Goal: Information Seeking & Learning: Compare options

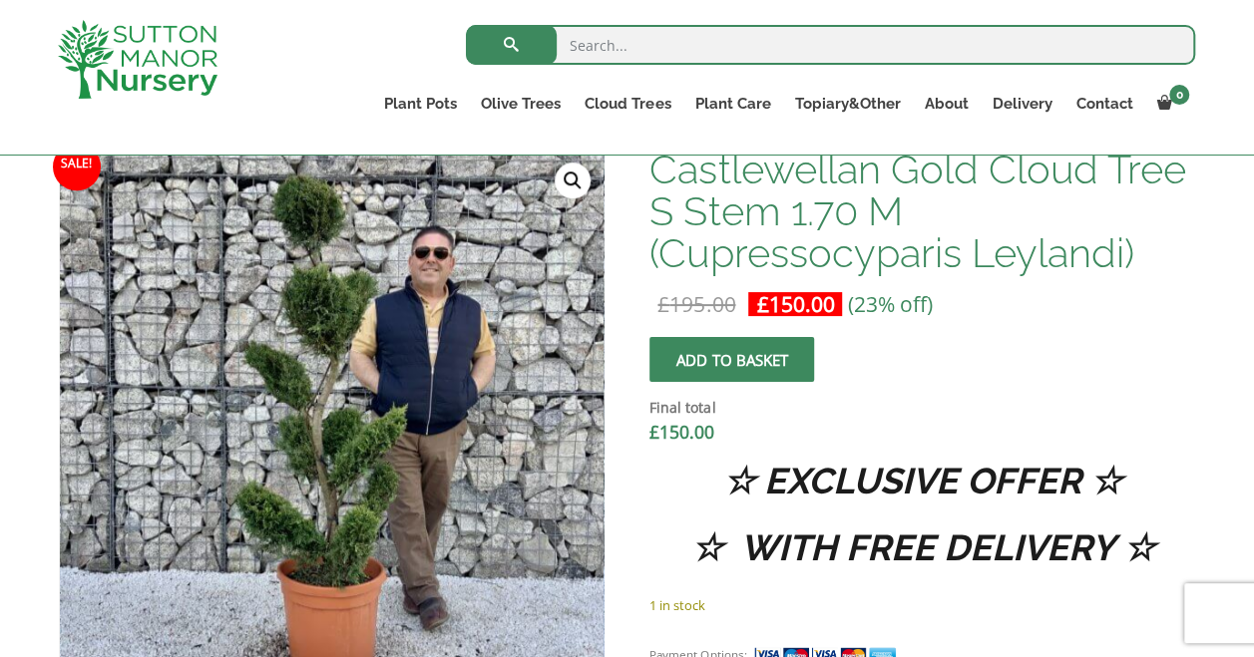
scroll to position [598, 0]
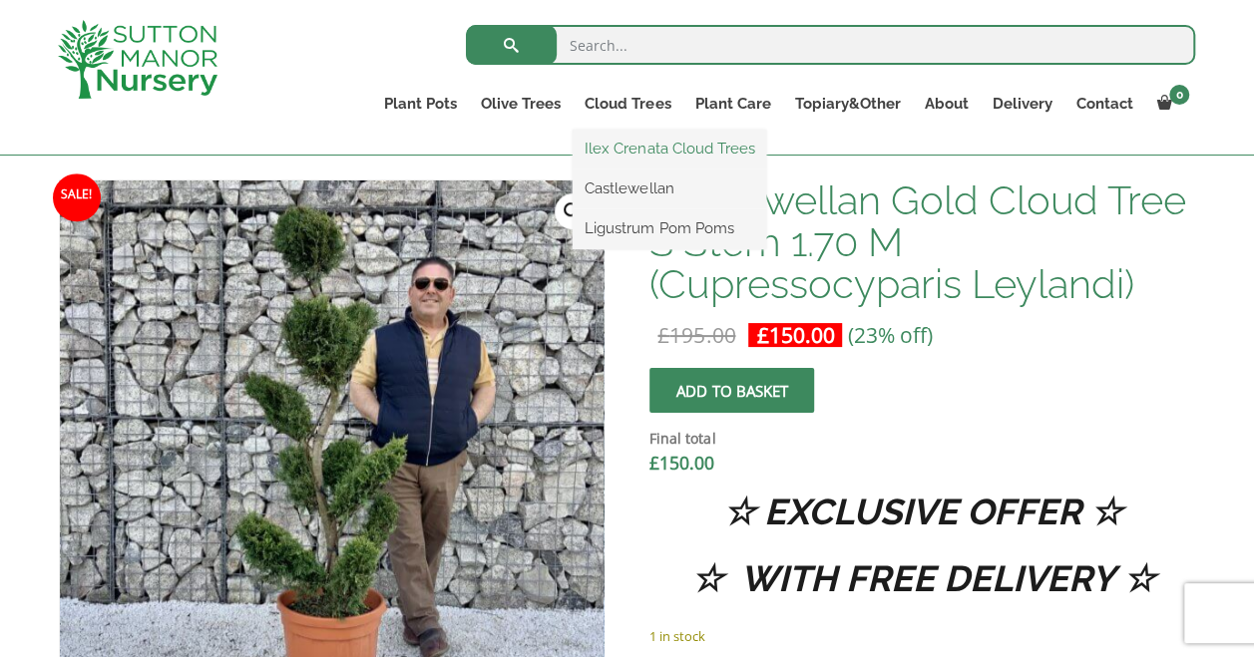
click at [658, 141] on link "Ilex Crenata Cloud Trees" at bounding box center [668, 149] width 193 height 30
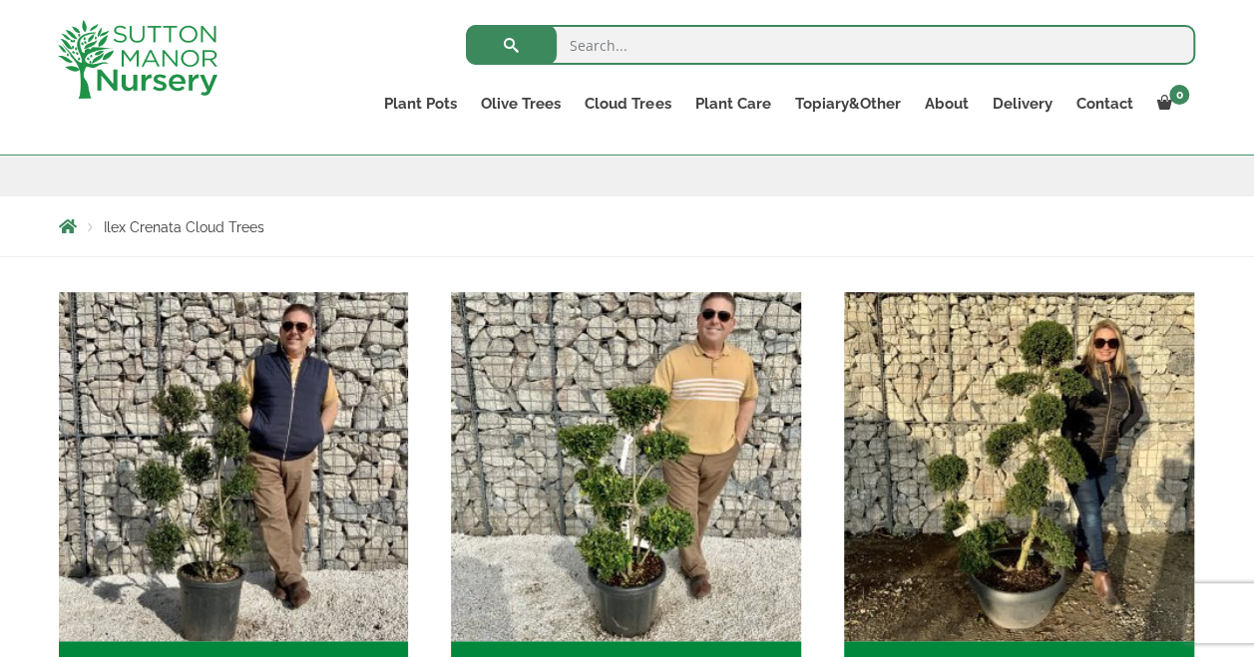
scroll to position [399, 0]
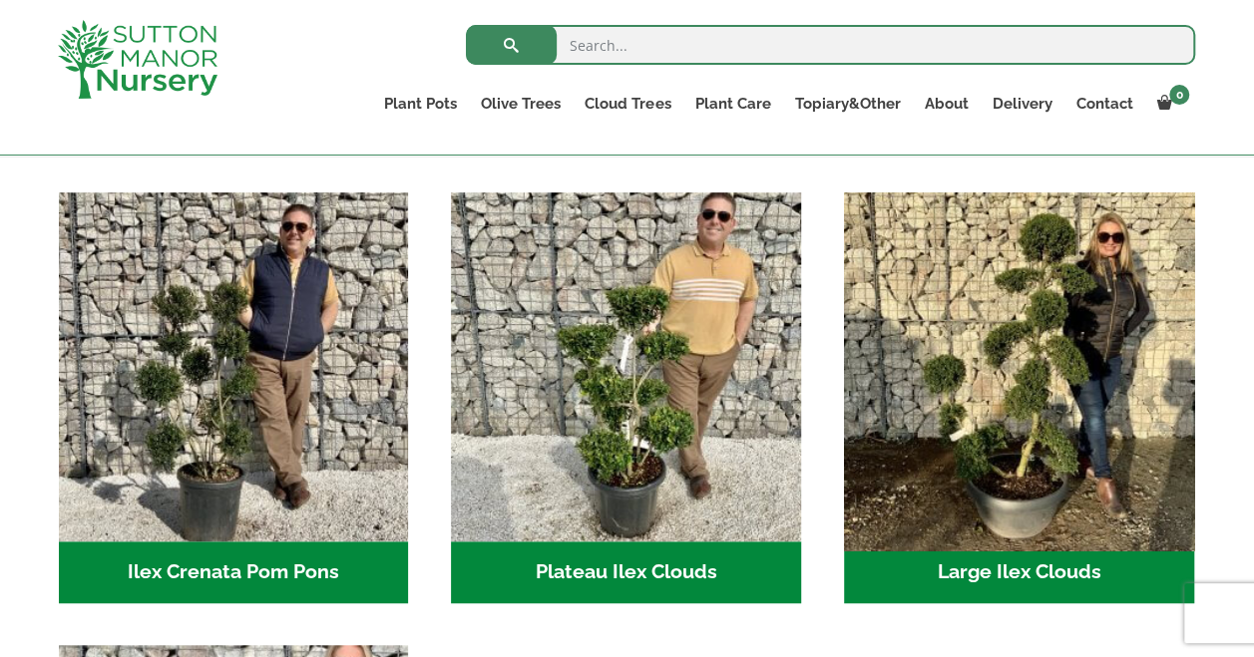
click at [1023, 389] on img "Visit product category Large Ilex Clouds" at bounding box center [1018, 367] width 367 height 367
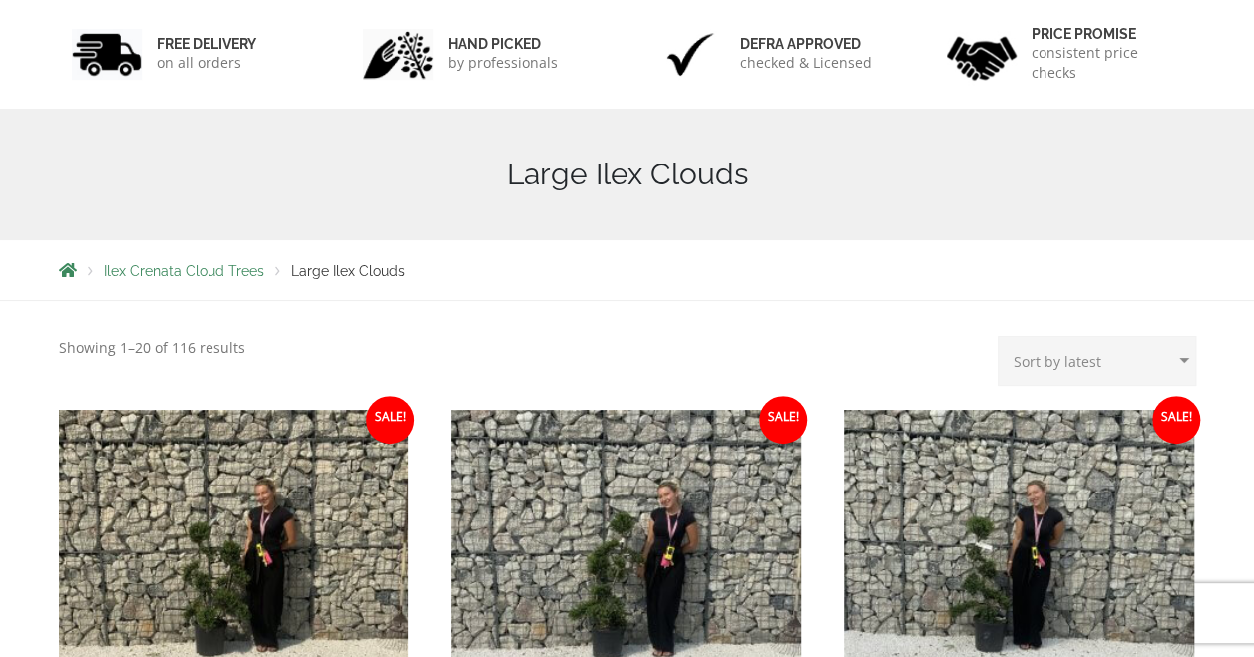
scroll to position [299, 0]
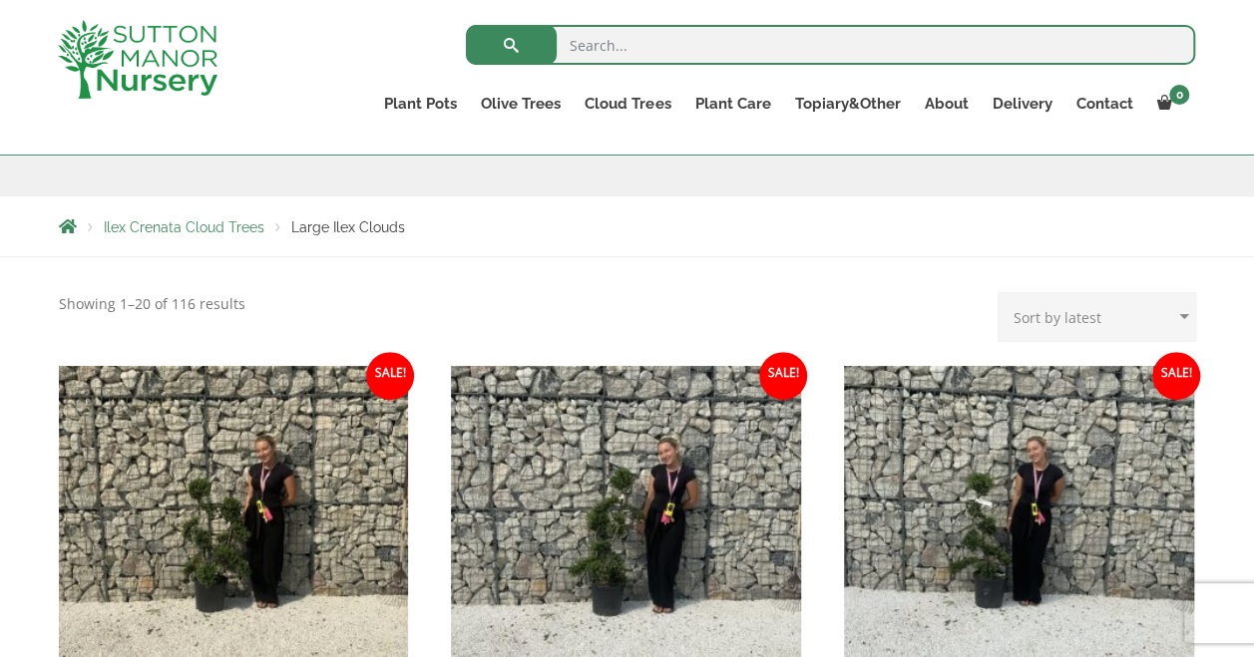
click at [1128, 322] on select "Sort by popularity Sort by latest Sort by price: low to high Sort by price: hig…" at bounding box center [1096, 317] width 198 height 50
select select "price-desc"
click at [1002, 292] on select "Sort by popularity Sort by latest Sort by price: low to high Sort by price: hig…" at bounding box center [1096, 317] width 198 height 50
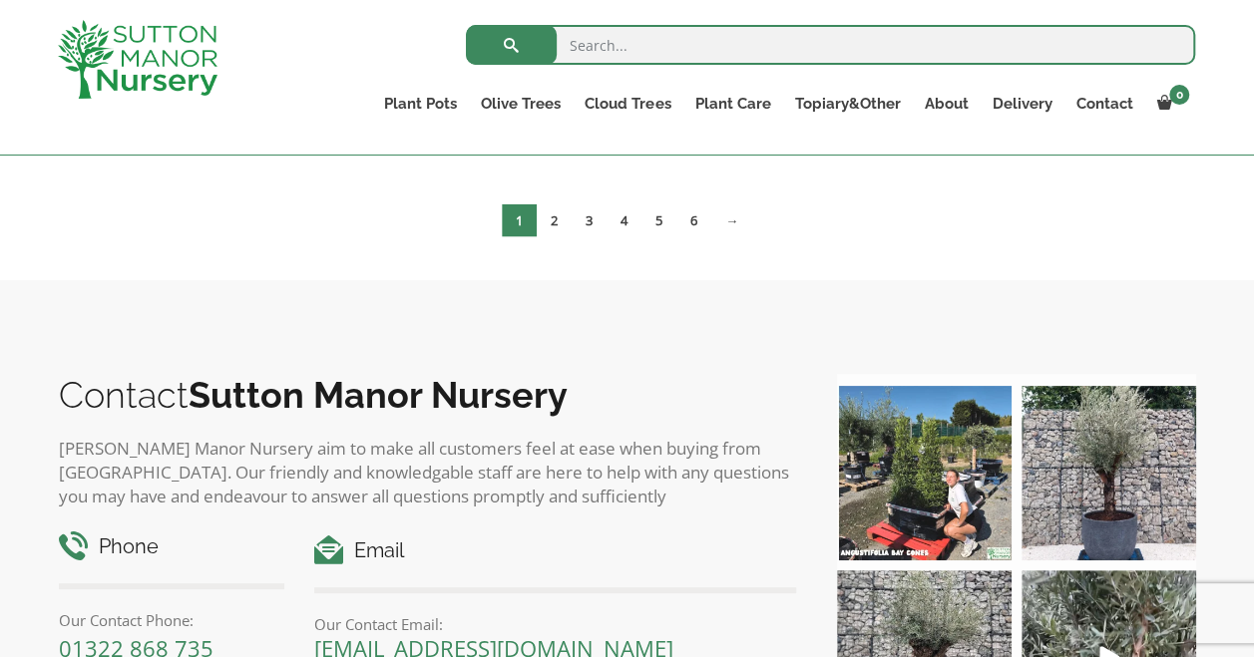
scroll to position [1995, 0]
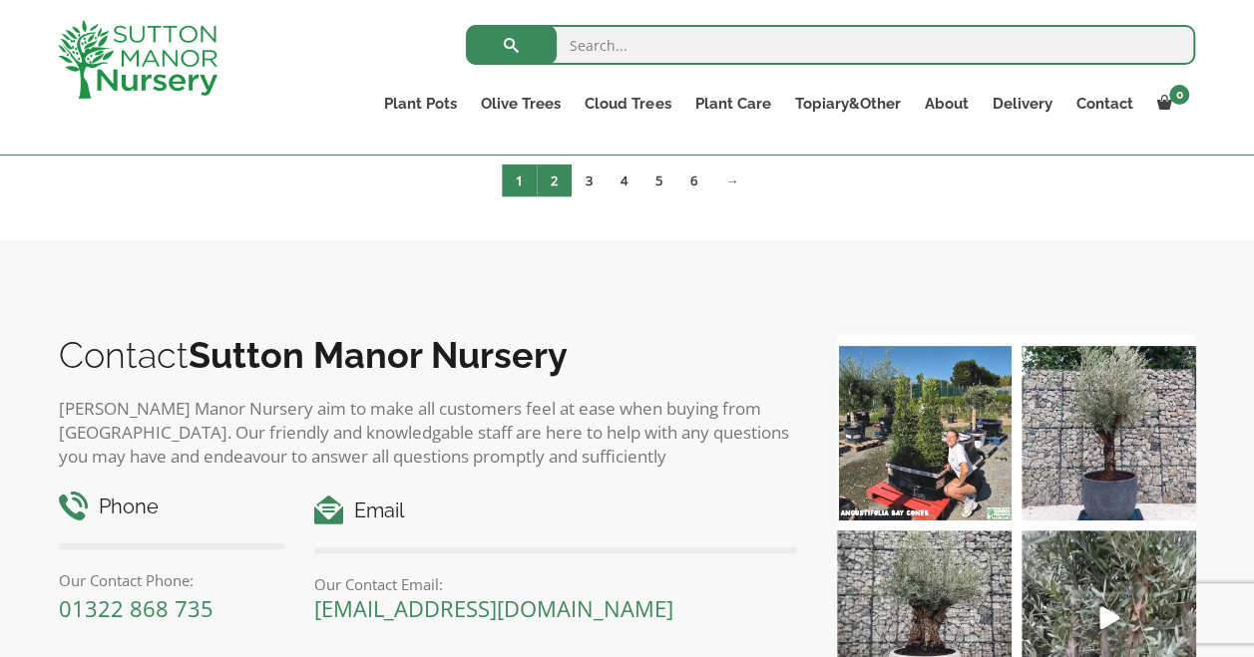
click at [552, 183] on link "2" at bounding box center [554, 181] width 35 height 33
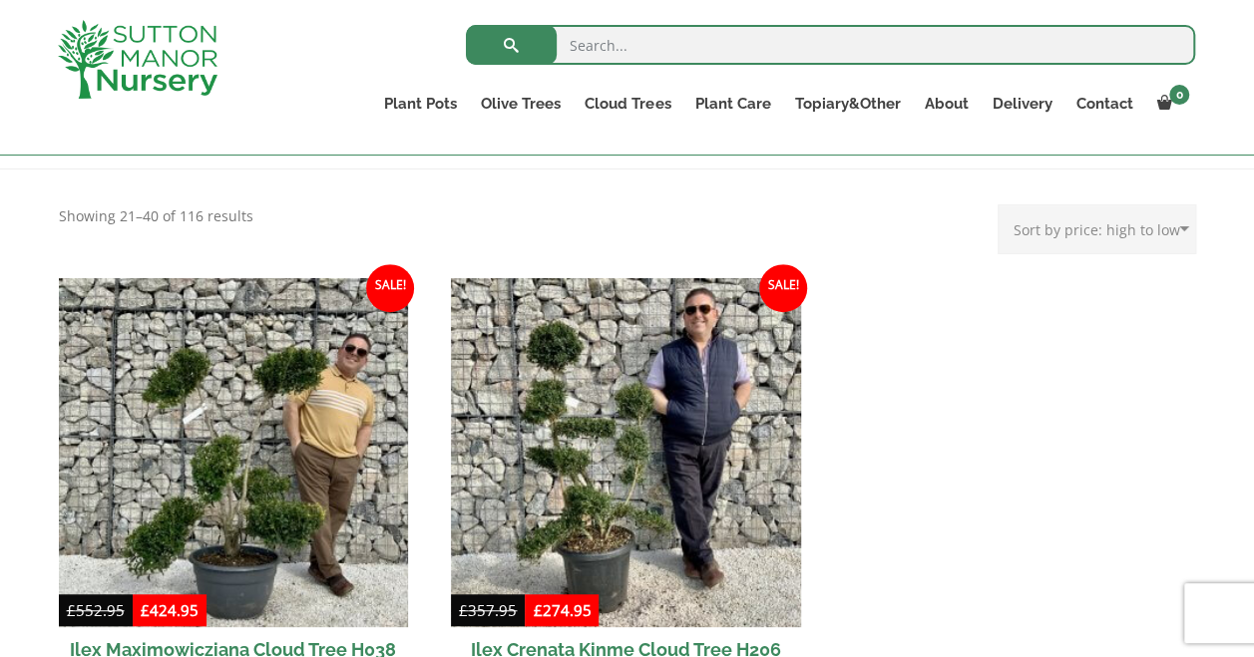
scroll to position [499, 0]
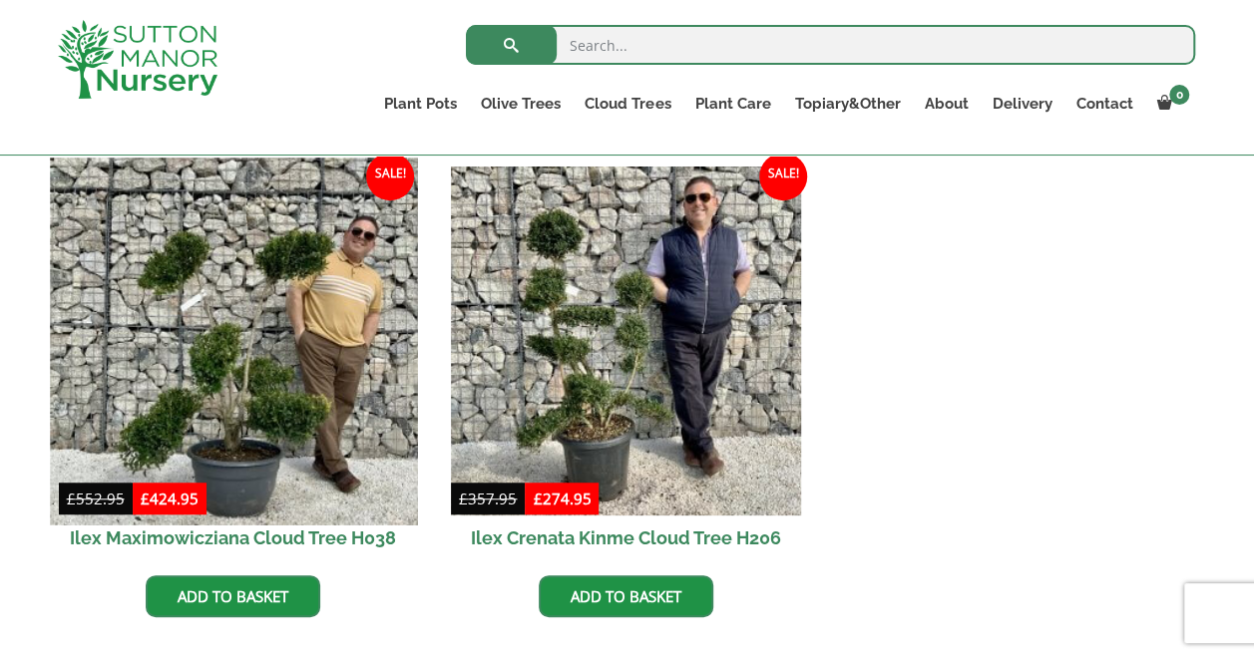
click at [236, 365] on img at bounding box center [233, 341] width 367 height 367
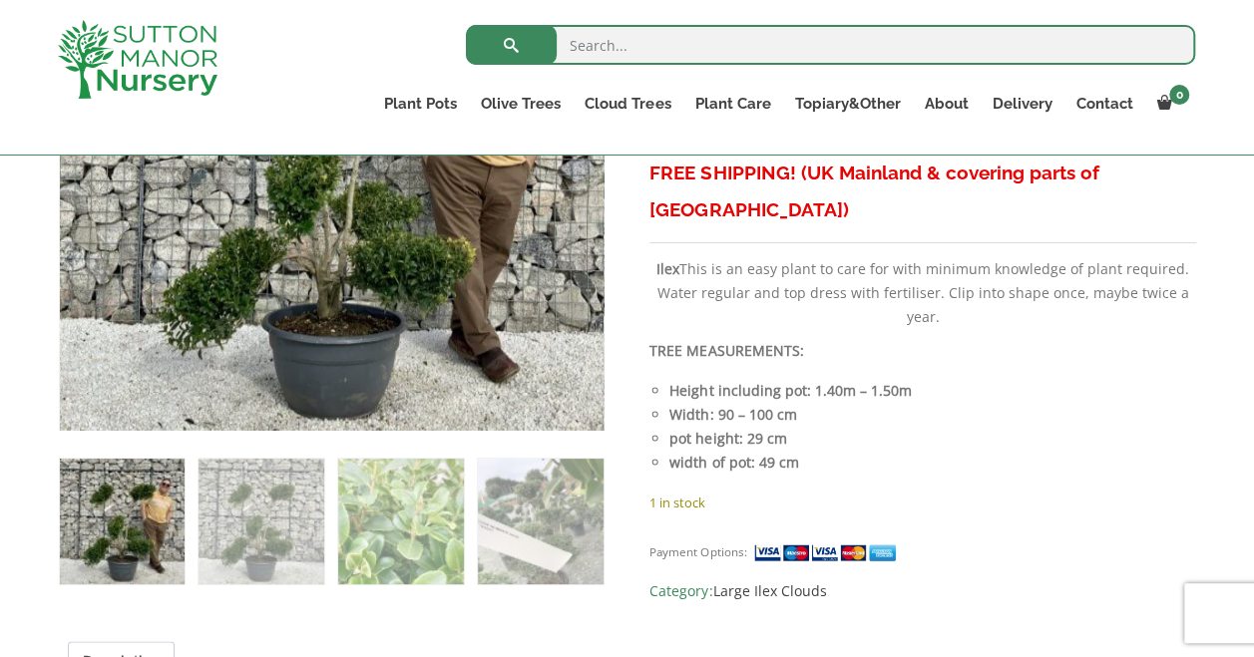
scroll to position [898, 0]
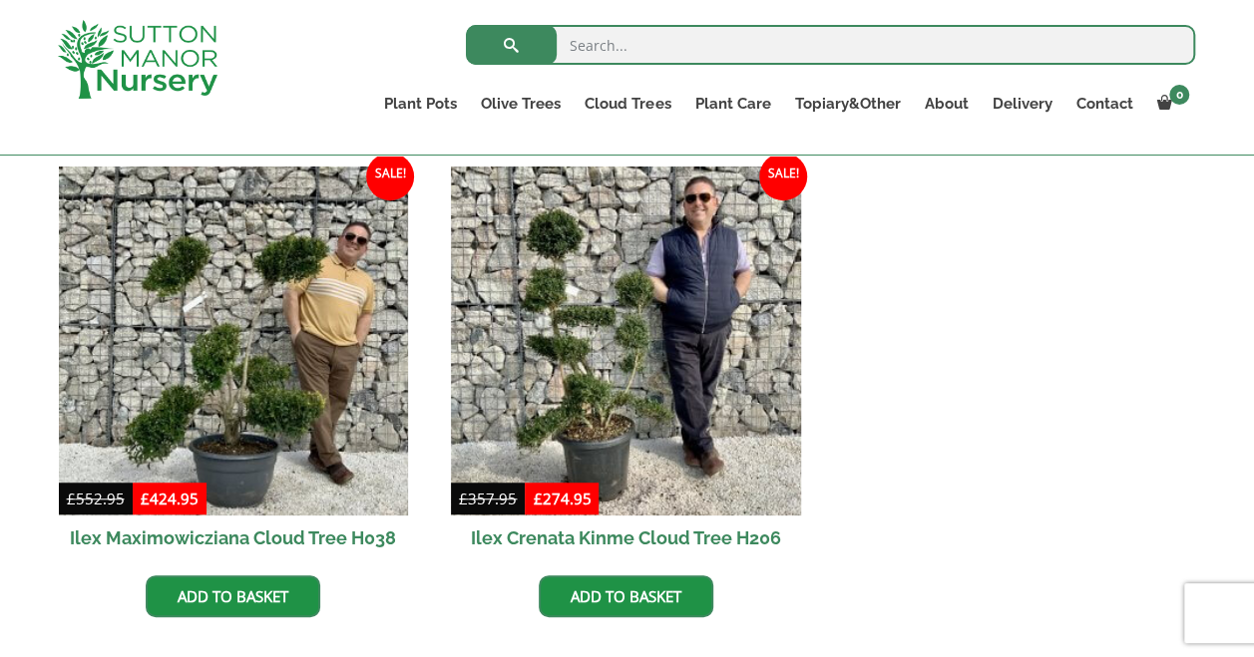
scroll to position [698, 0]
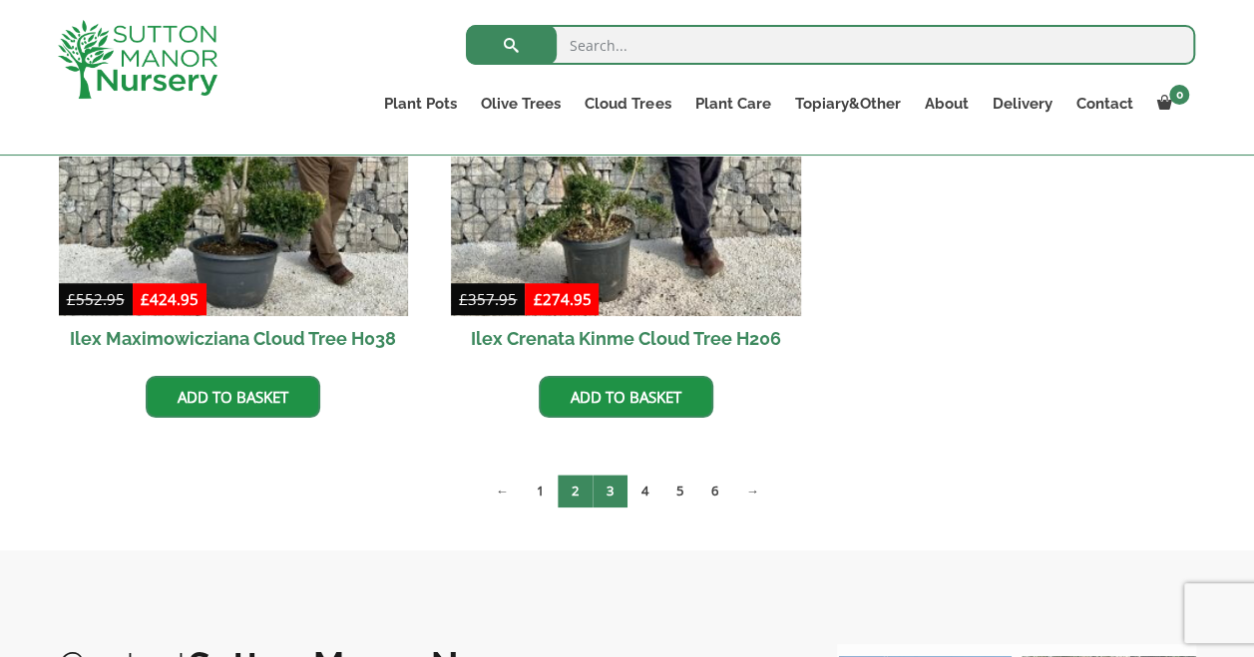
click at [610, 491] on link "3" at bounding box center [609, 491] width 35 height 33
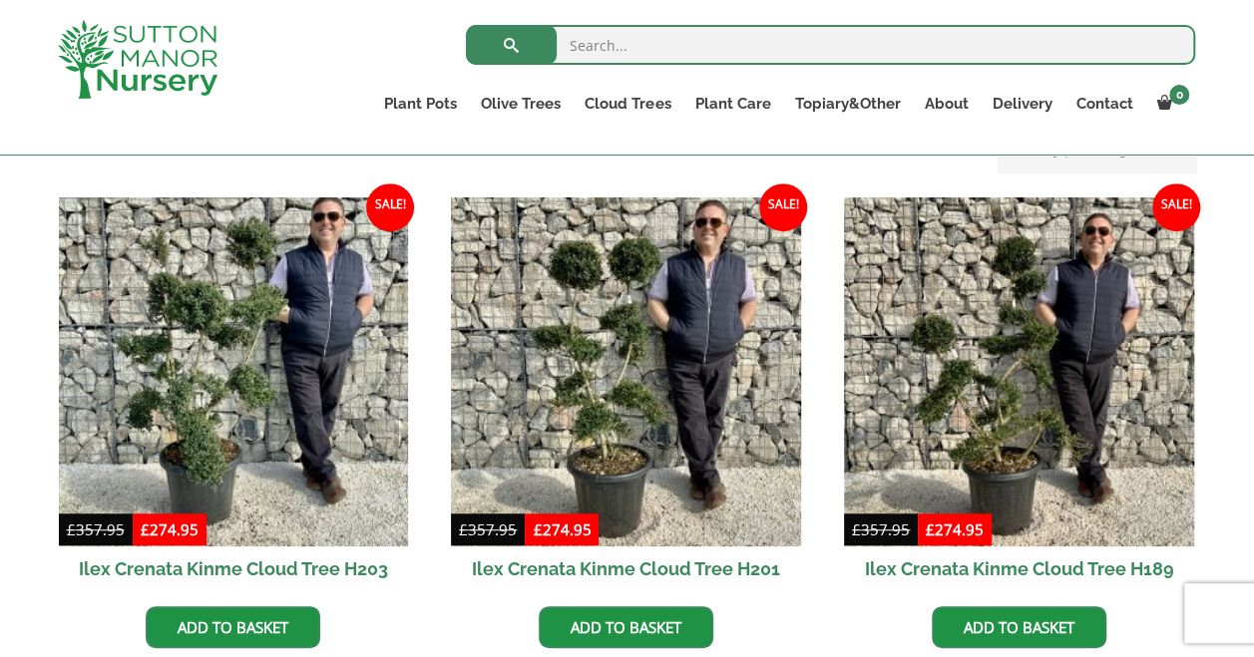
scroll to position [499, 0]
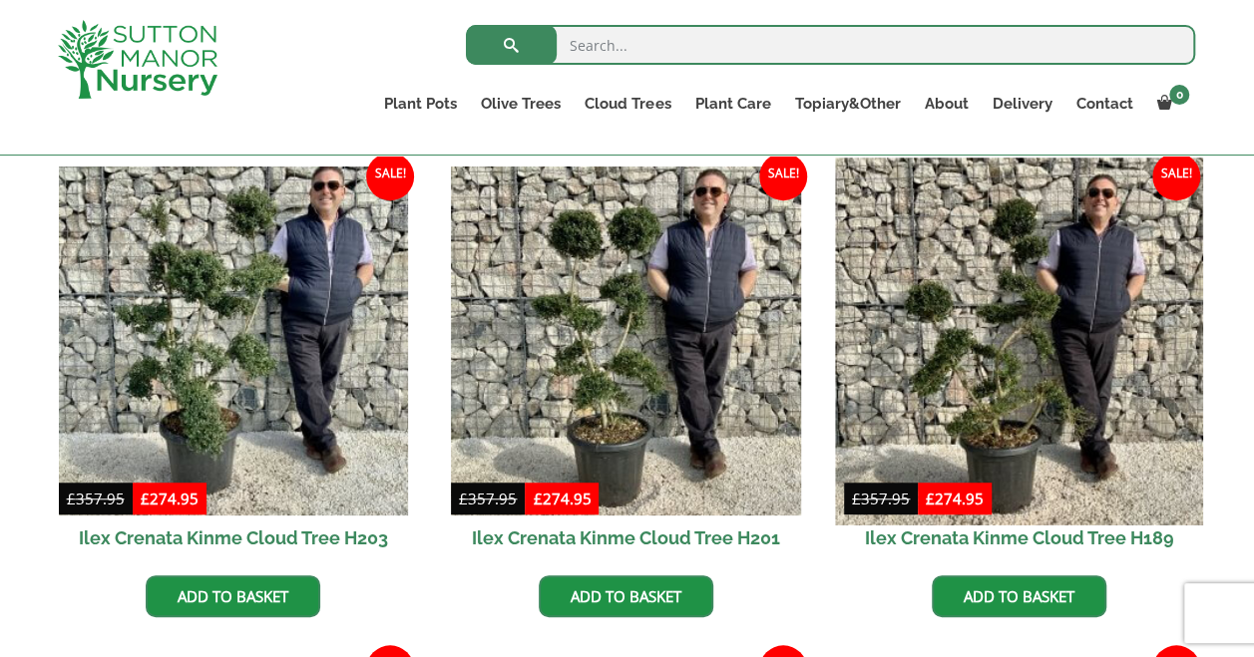
click at [1008, 365] on img at bounding box center [1018, 341] width 367 height 367
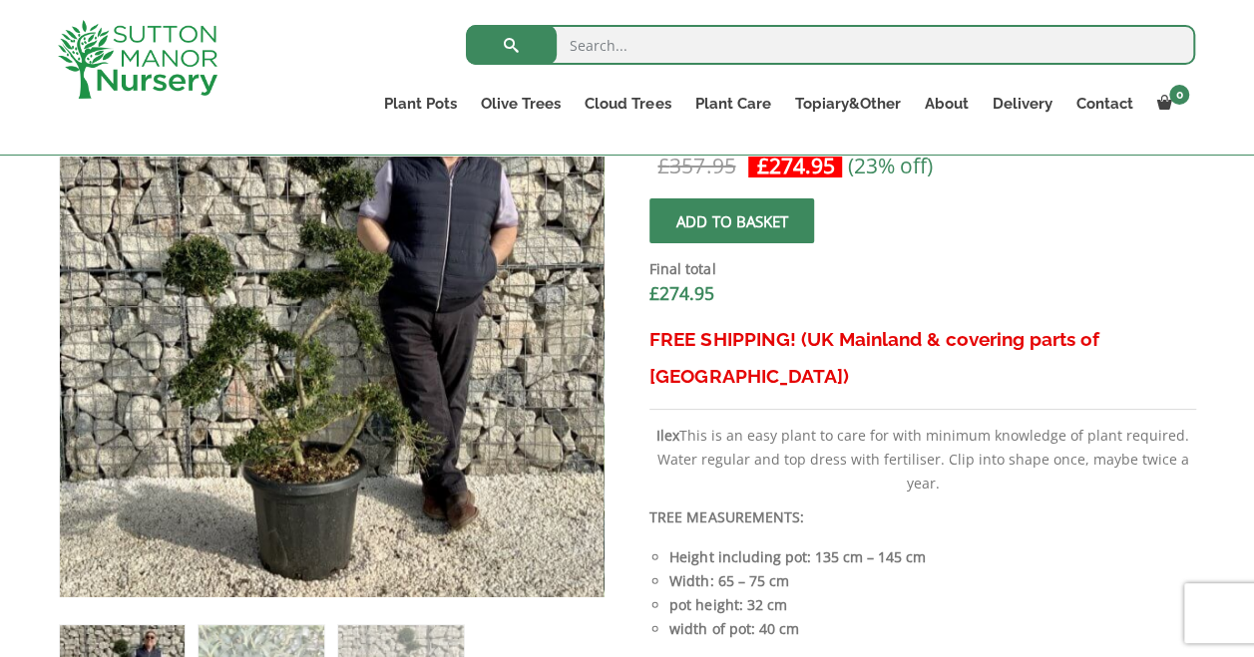
scroll to position [598, 0]
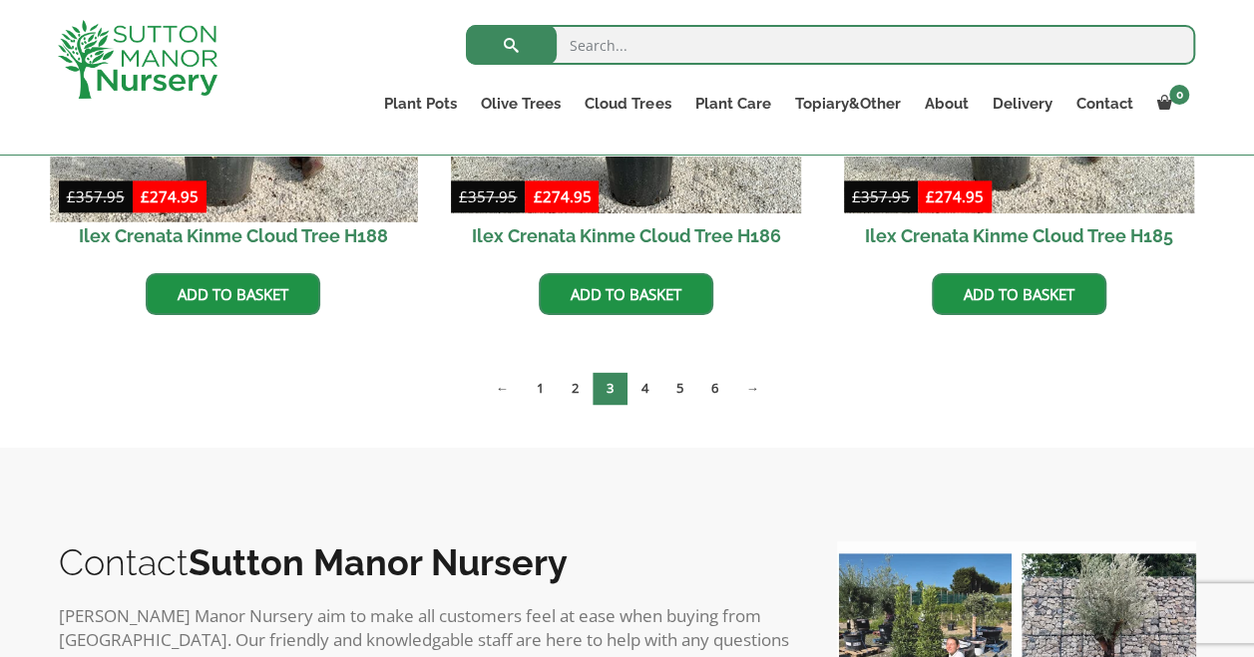
scroll to position [1297, 0]
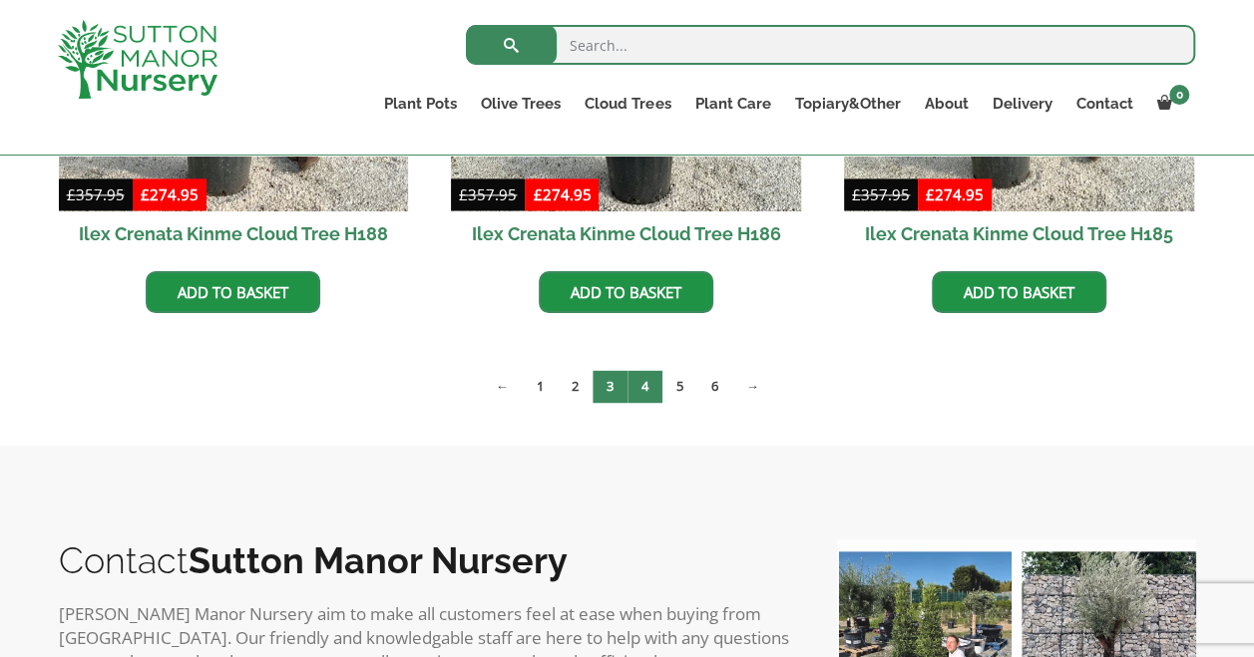
click at [640, 381] on link "4" at bounding box center [644, 386] width 35 height 33
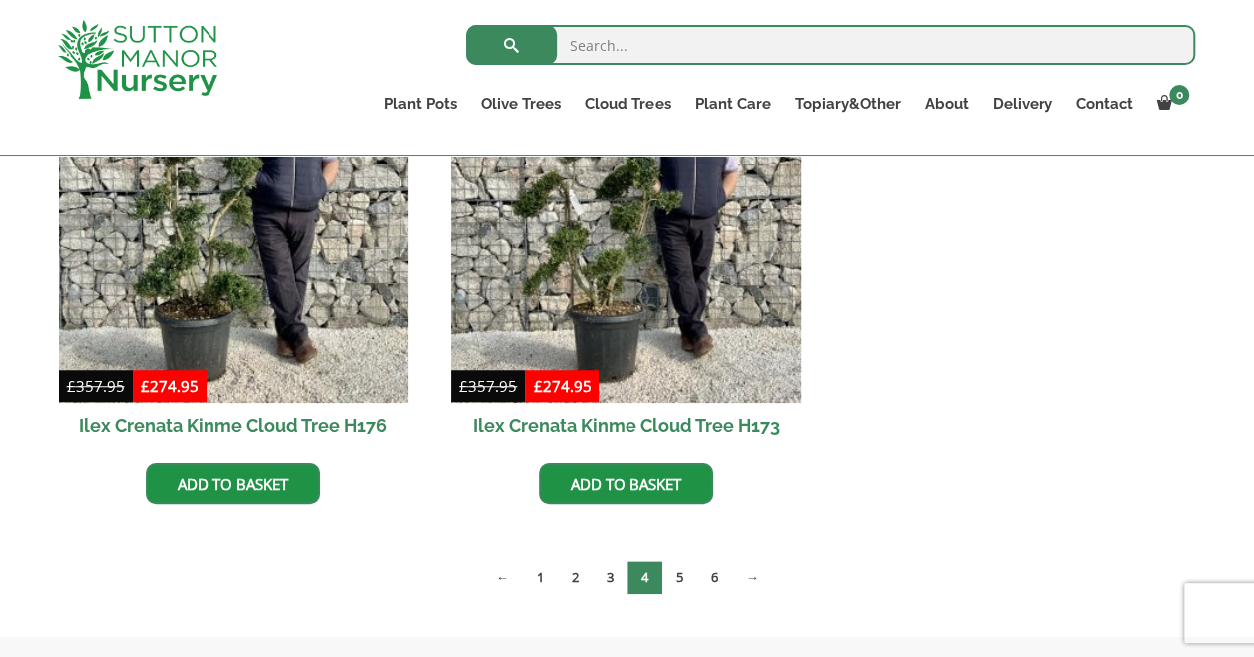
scroll to position [798, 0]
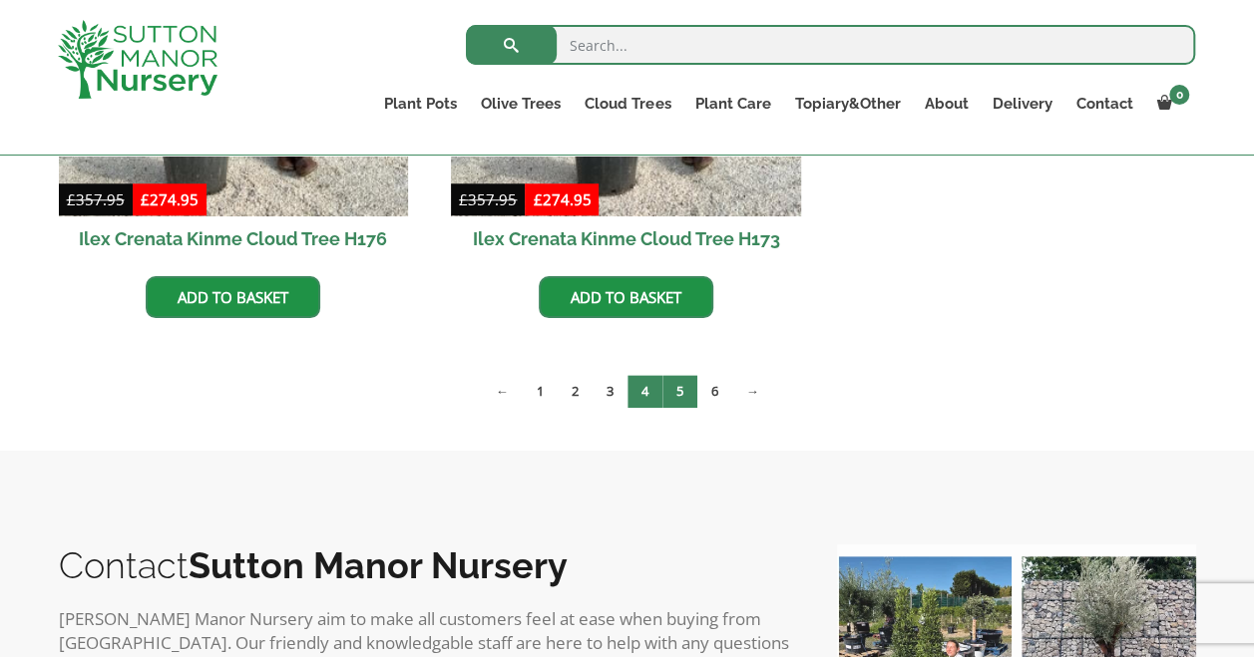
click at [678, 382] on link "5" at bounding box center [679, 391] width 35 height 33
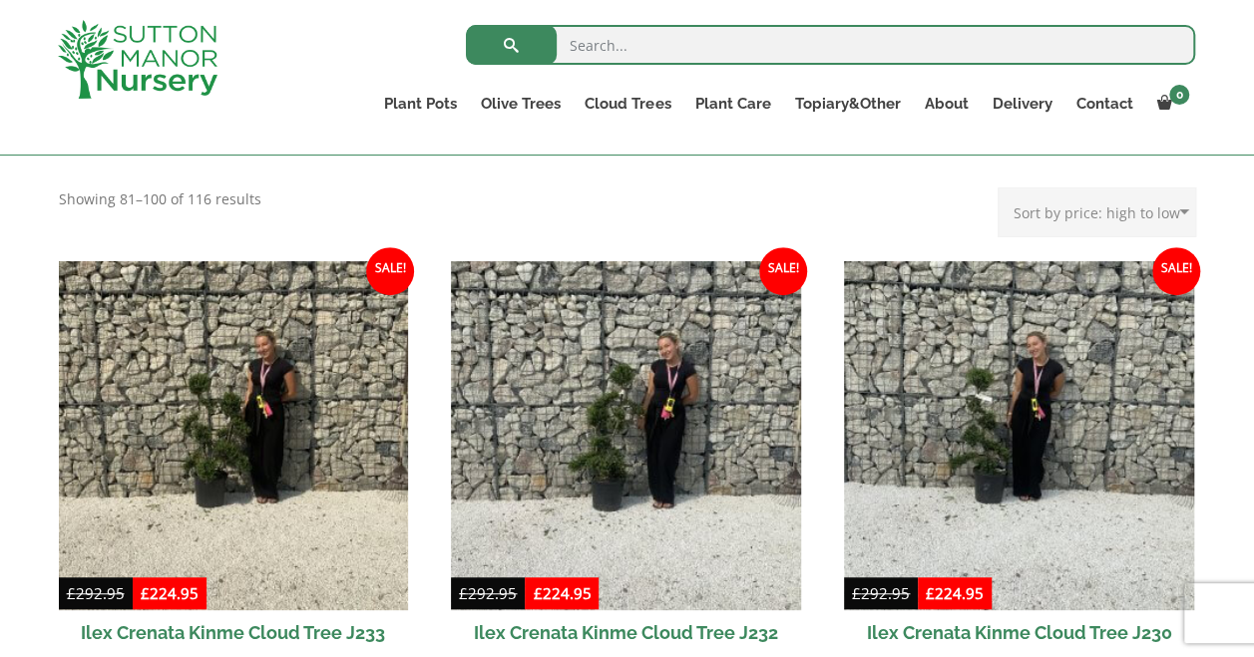
scroll to position [399, 0]
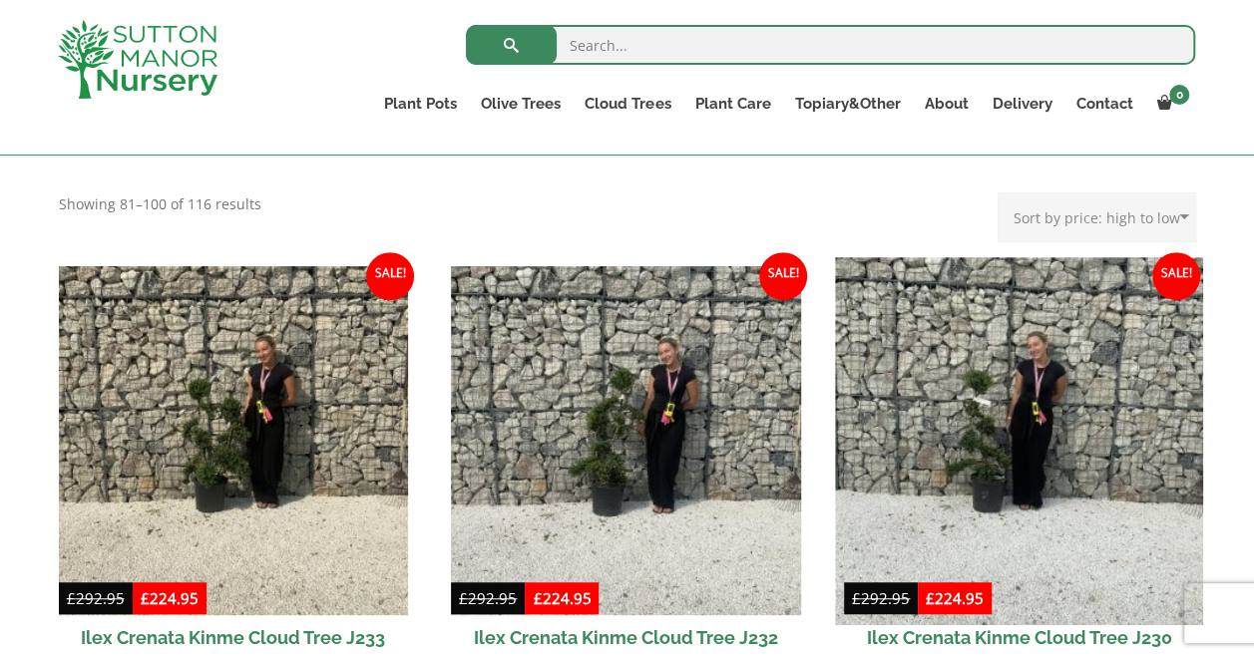
click at [973, 440] on img at bounding box center [1018, 440] width 367 height 367
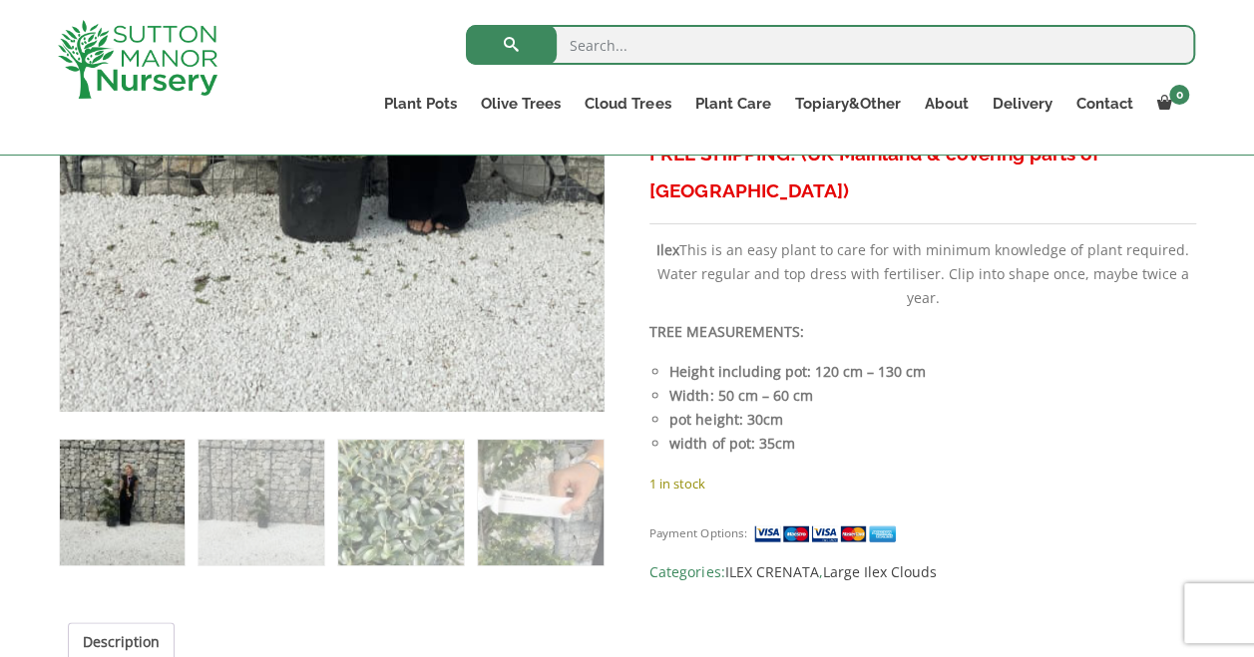
scroll to position [997, 0]
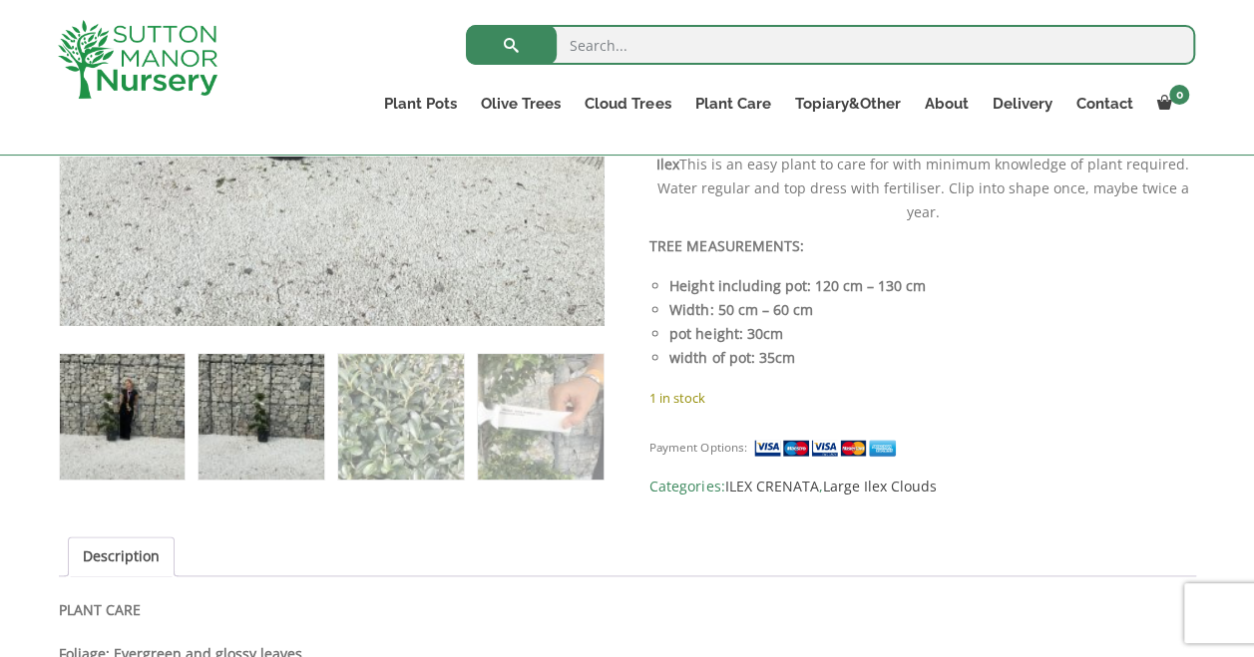
click at [293, 413] on img at bounding box center [260, 416] width 125 height 125
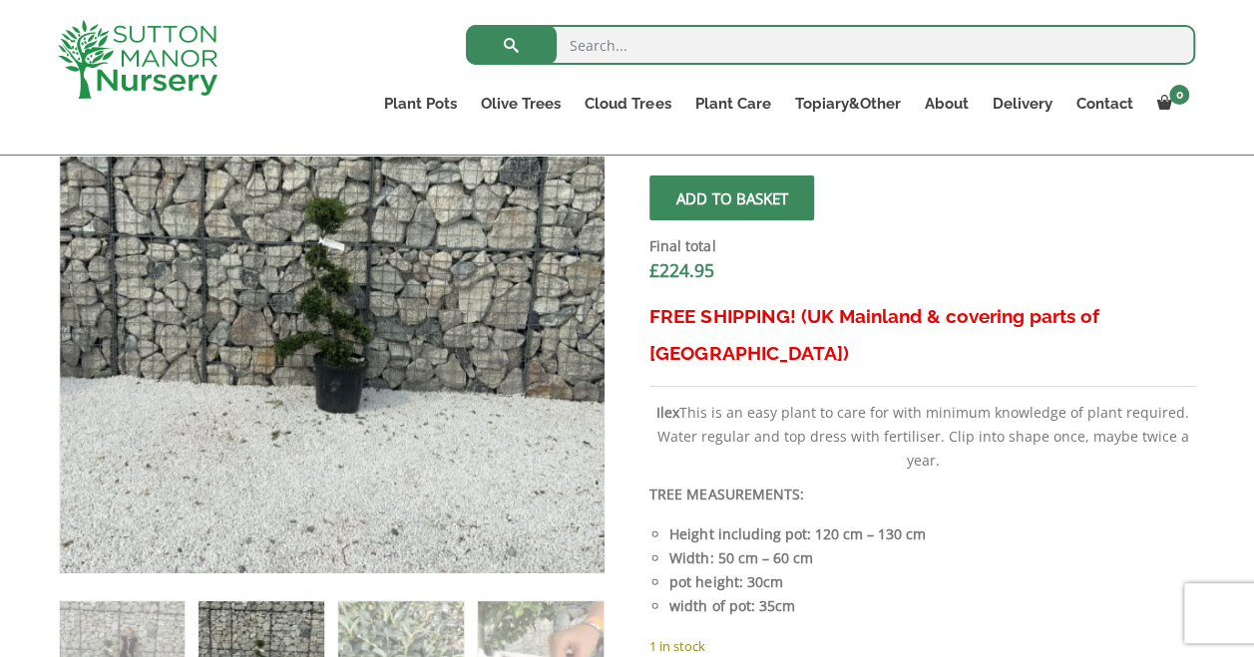
scroll to position [698, 0]
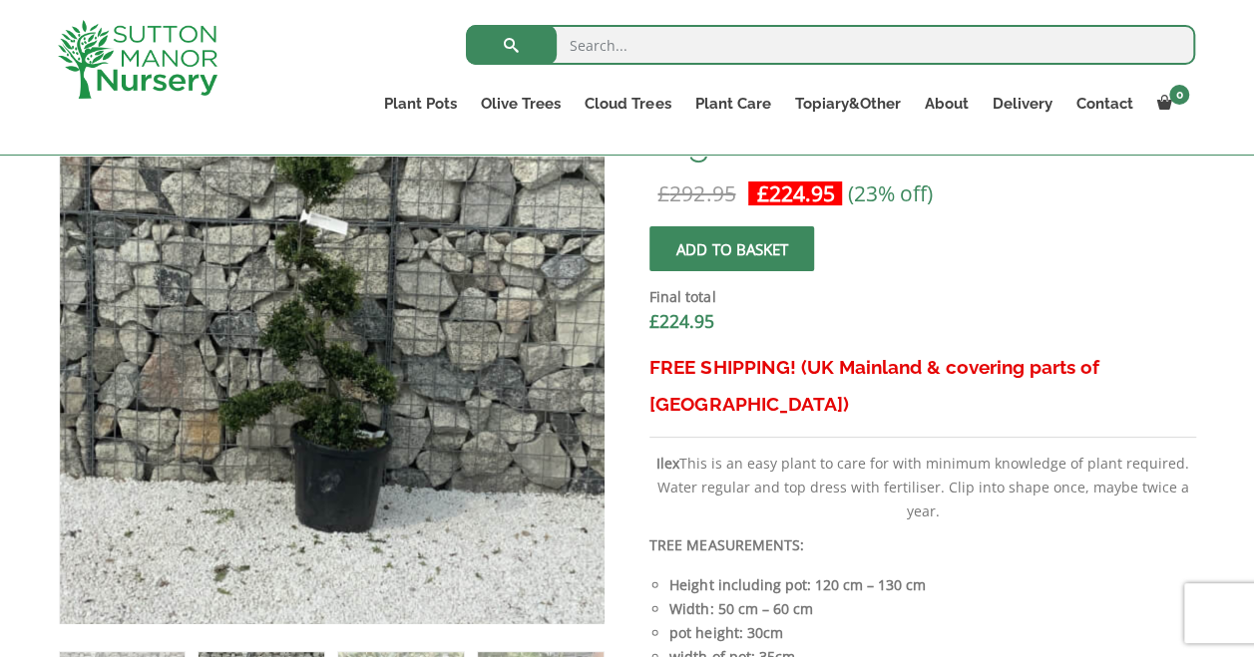
click at [340, 381] on img at bounding box center [324, 328] width 997 height 997
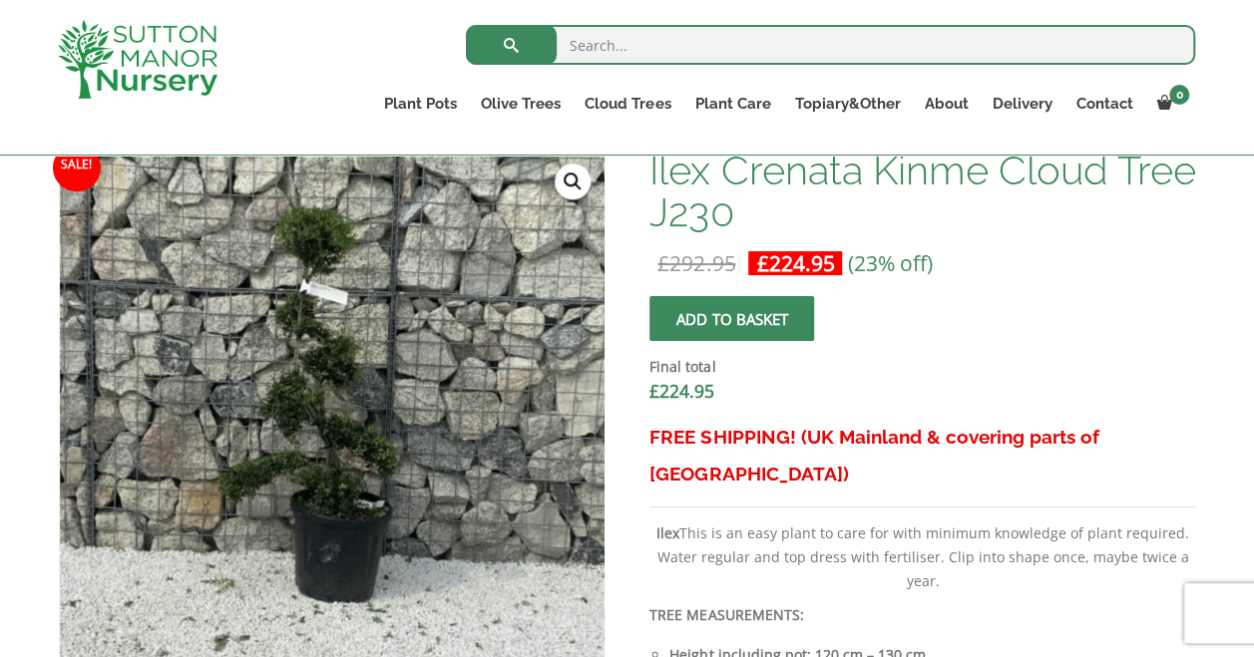
scroll to position [598, 0]
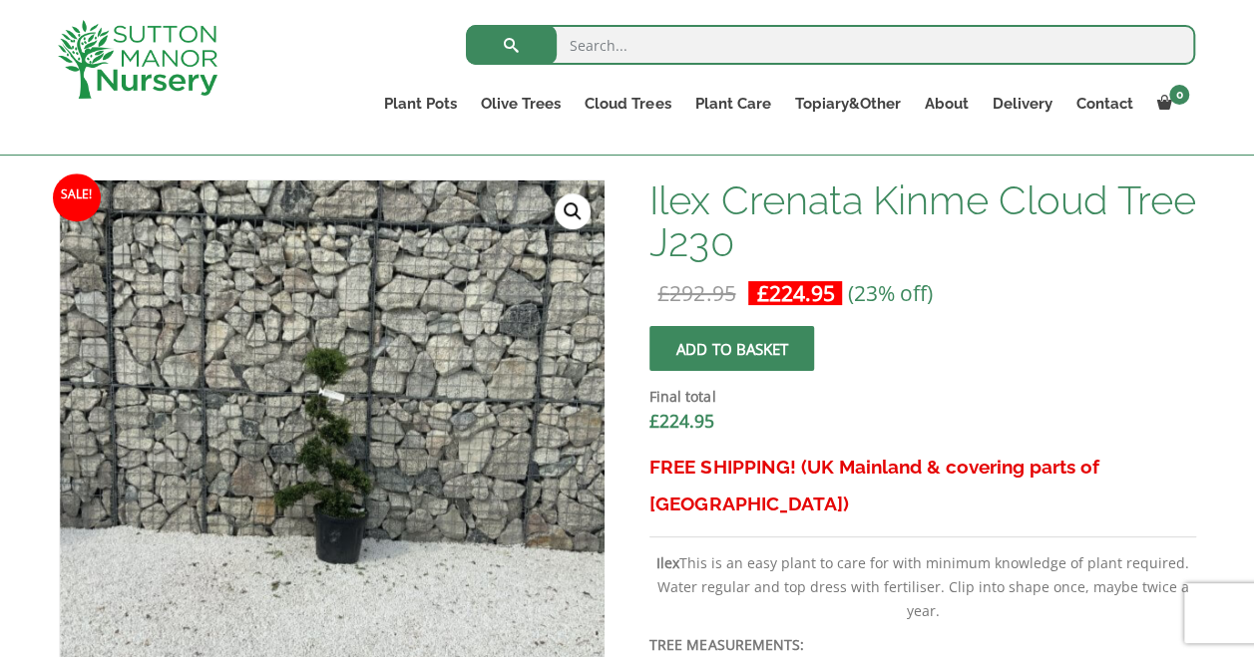
click at [575, 215] on link "🔍" at bounding box center [573, 211] width 36 height 36
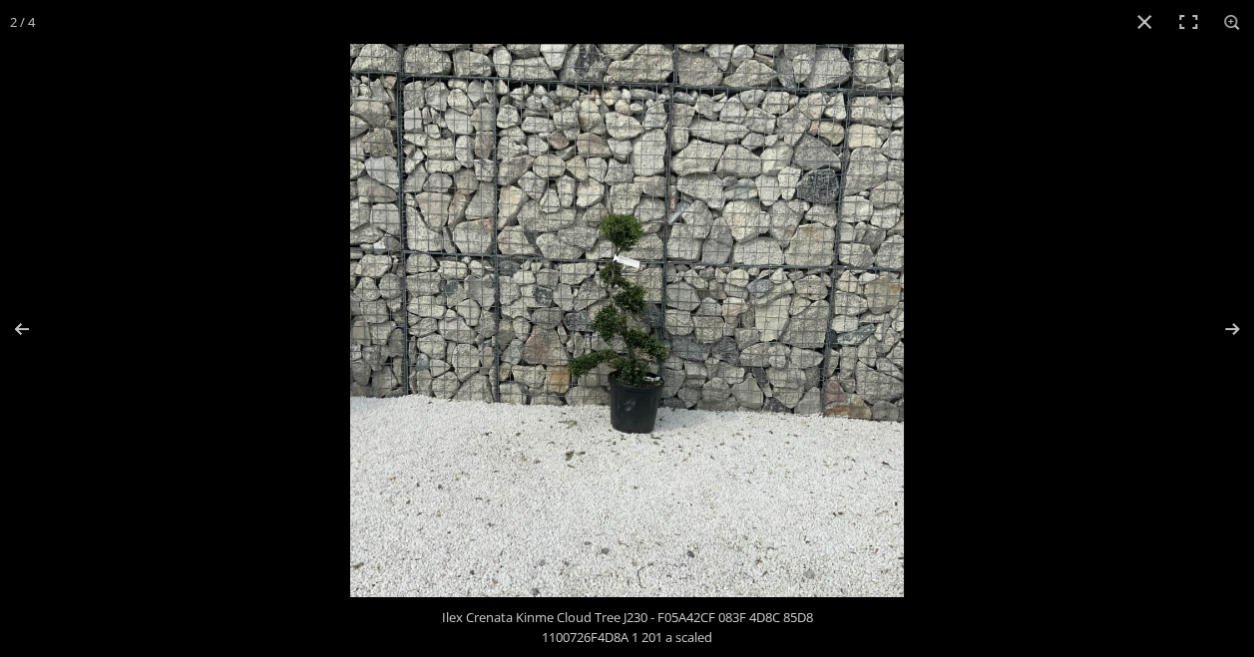
scroll to position [299, 0]
click at [1238, 20] on button "Zoom in/out" at bounding box center [1232, 22] width 44 height 44
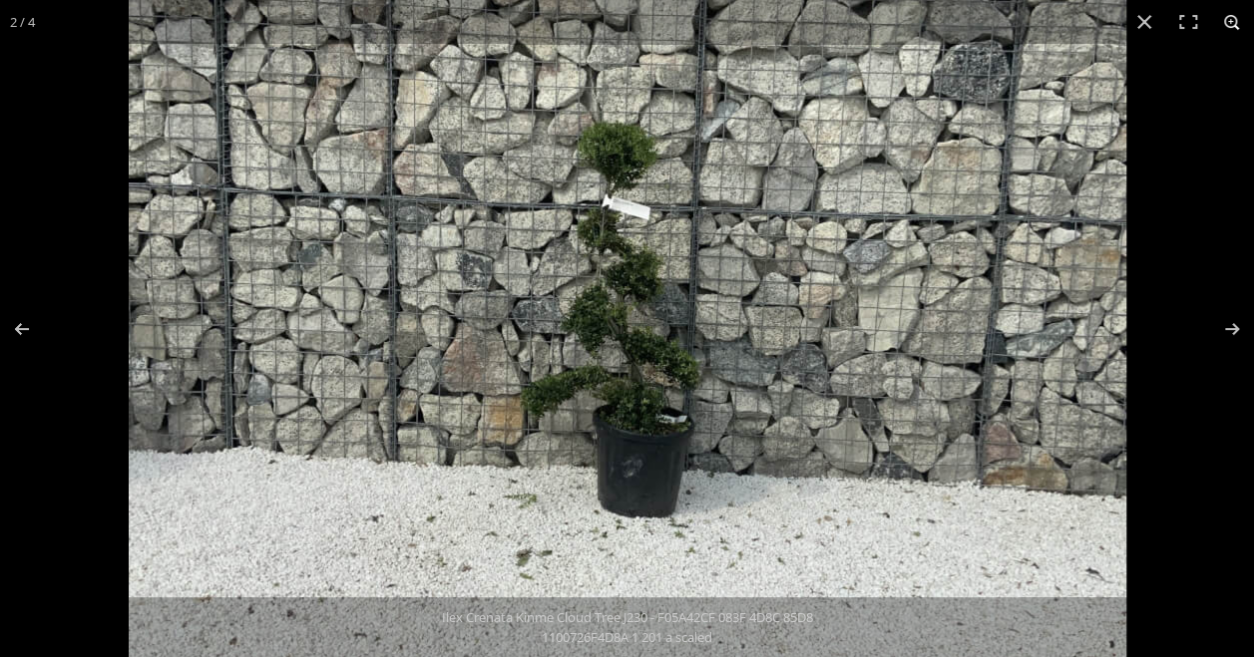
click at [1233, 21] on button "Zoom in/out" at bounding box center [1232, 22] width 44 height 44
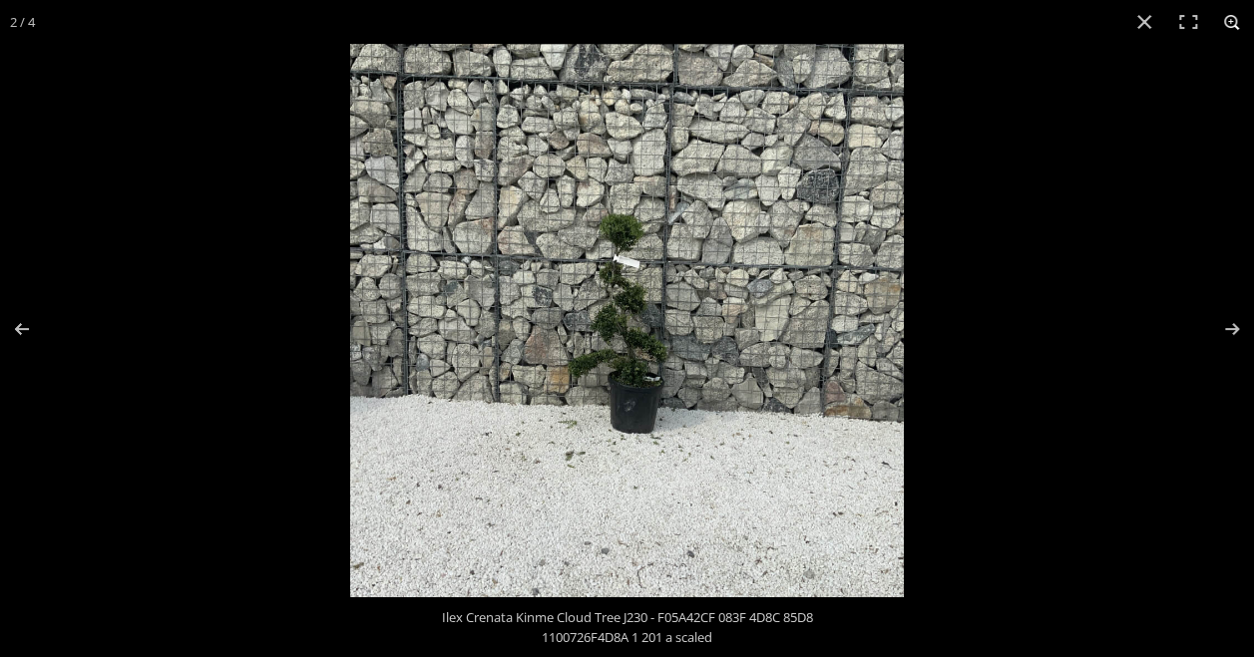
click at [1233, 21] on button "Zoom in/out" at bounding box center [1232, 22] width 44 height 44
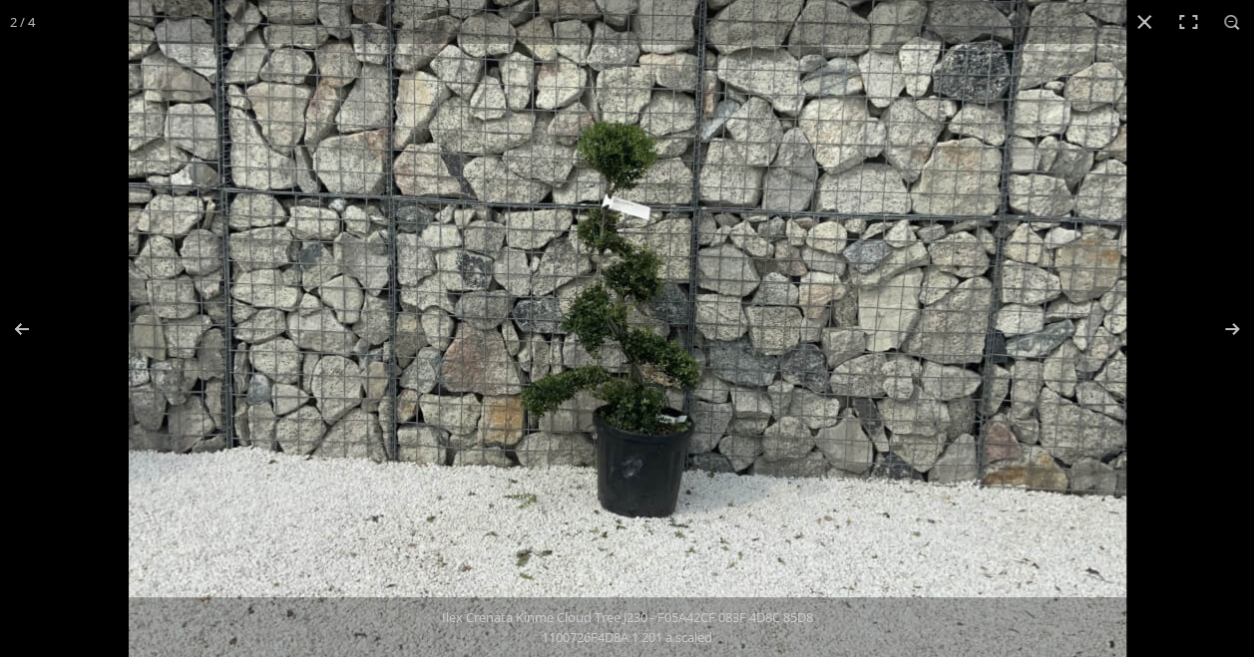
scroll to position [100, 0]
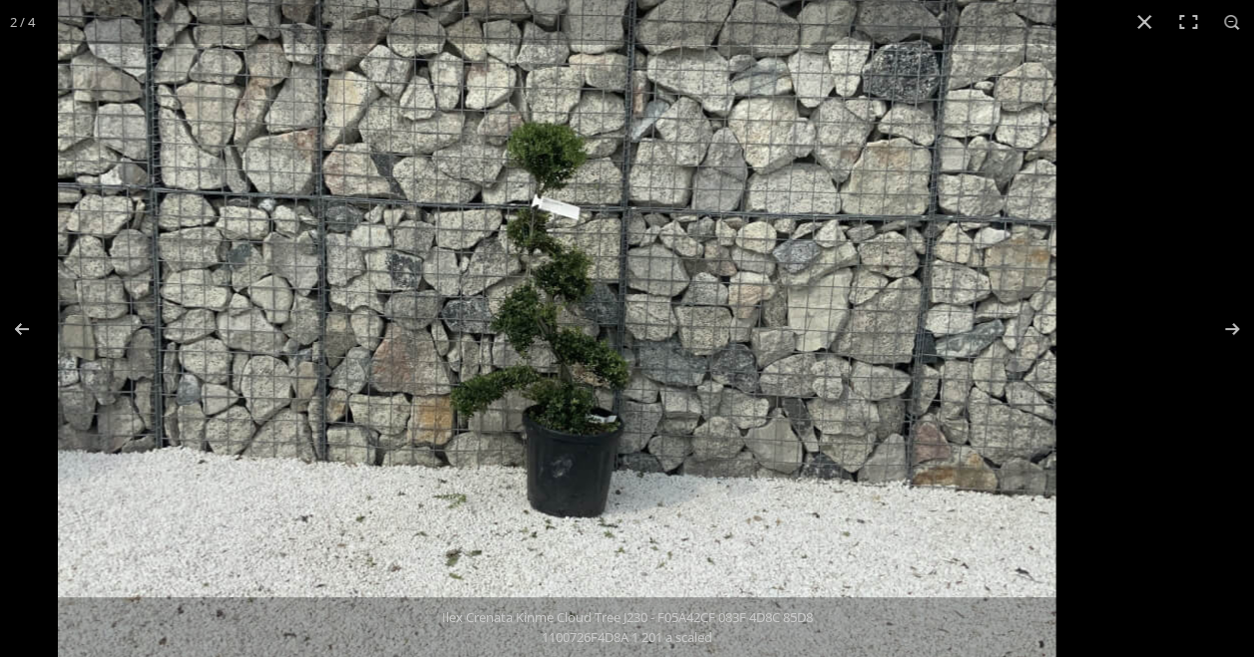
click at [574, 539] on img at bounding box center [556, 313] width 997 height 997
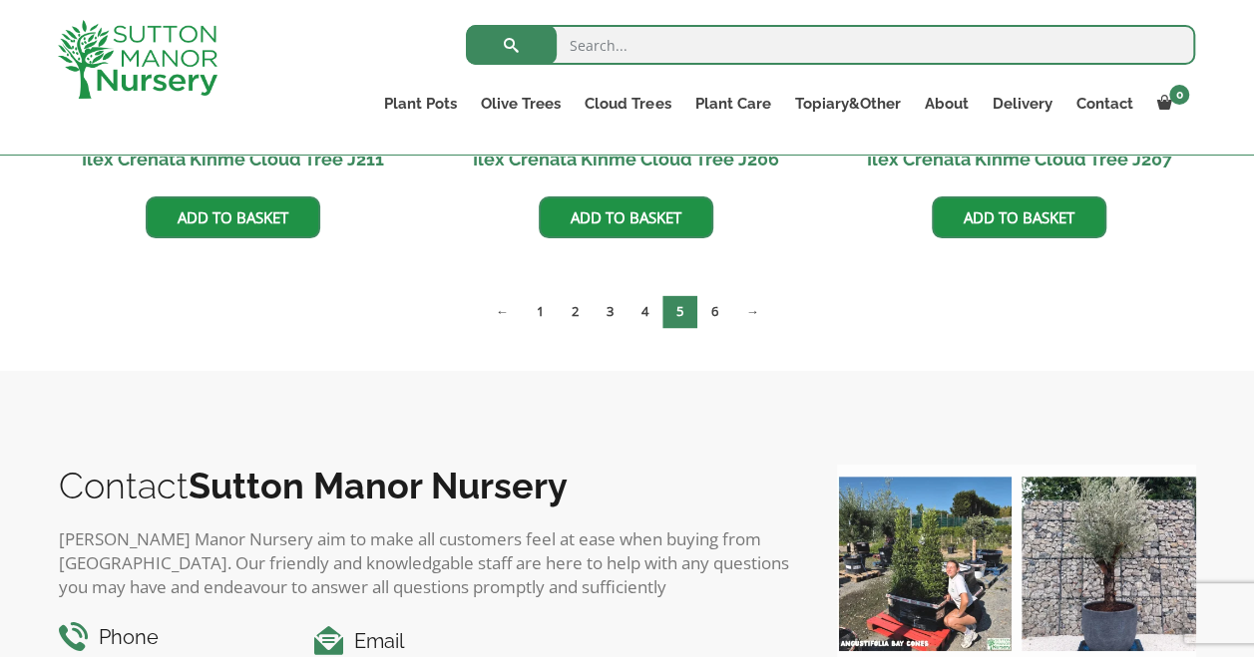
scroll to position [1396, 0]
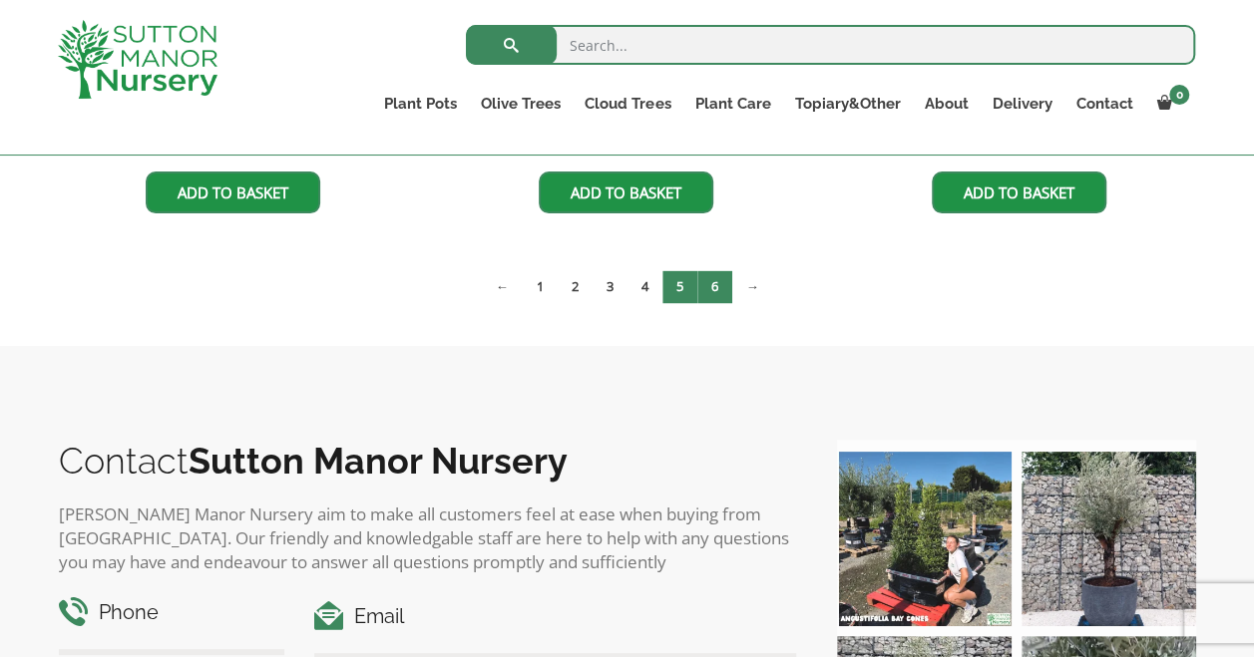
click at [712, 289] on link "6" at bounding box center [714, 286] width 35 height 33
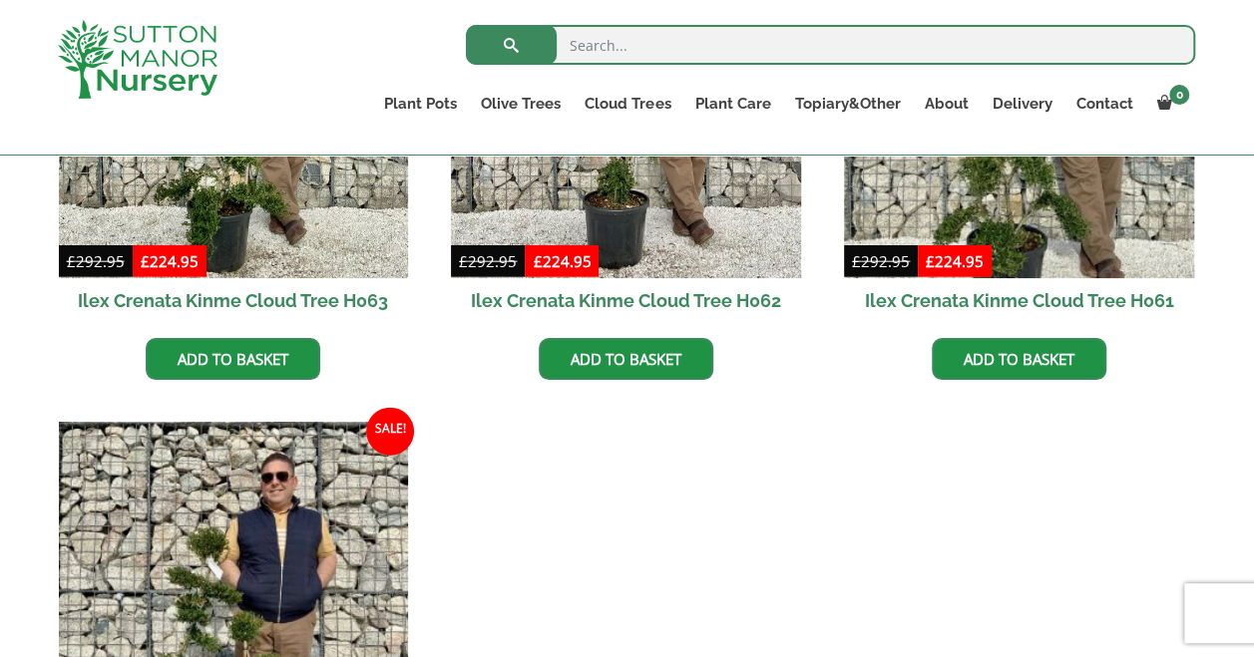
scroll to position [2493, 0]
